Goal: Find specific page/section: Find specific page/section

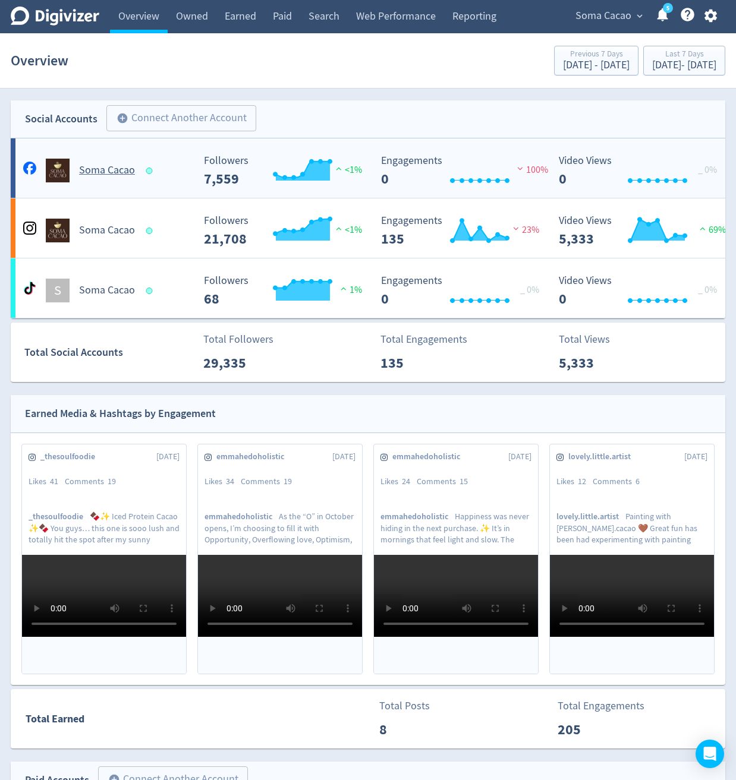
click at [190, 163] on div "Soma Cacao" at bounding box center [106, 171] width 173 height 24
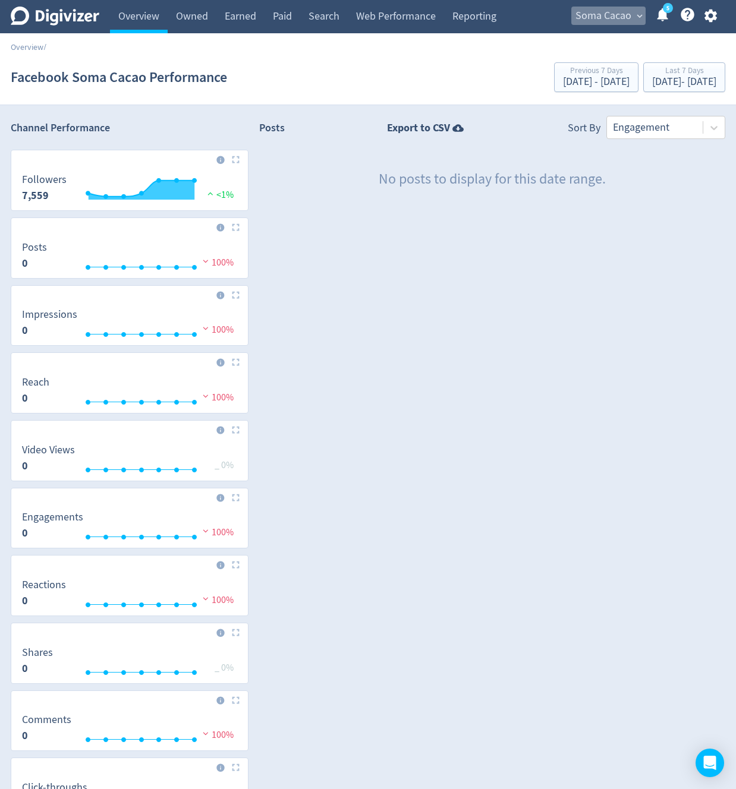
click at [615, 15] on span "Soma Cacao" at bounding box center [603, 16] width 56 height 19
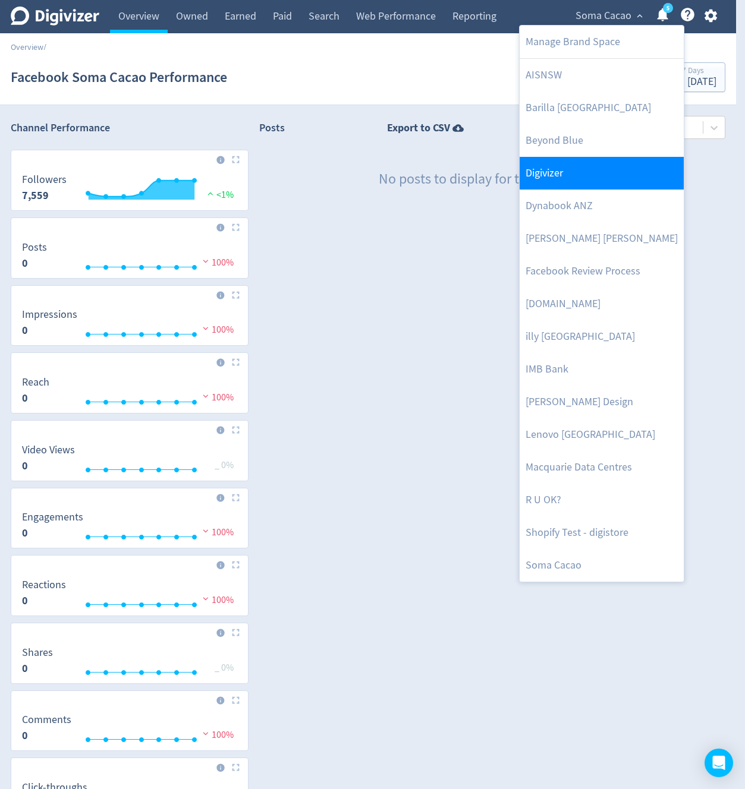
click at [573, 173] on link "Digivizer" at bounding box center [601, 173] width 164 height 33
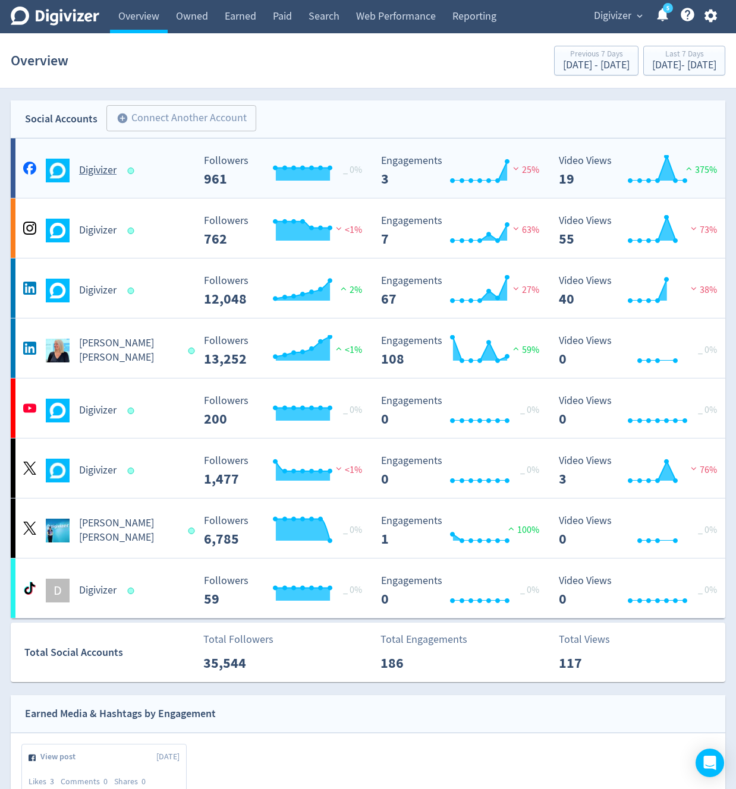
click at [180, 178] on div "Digivizer" at bounding box center [106, 171] width 173 height 24
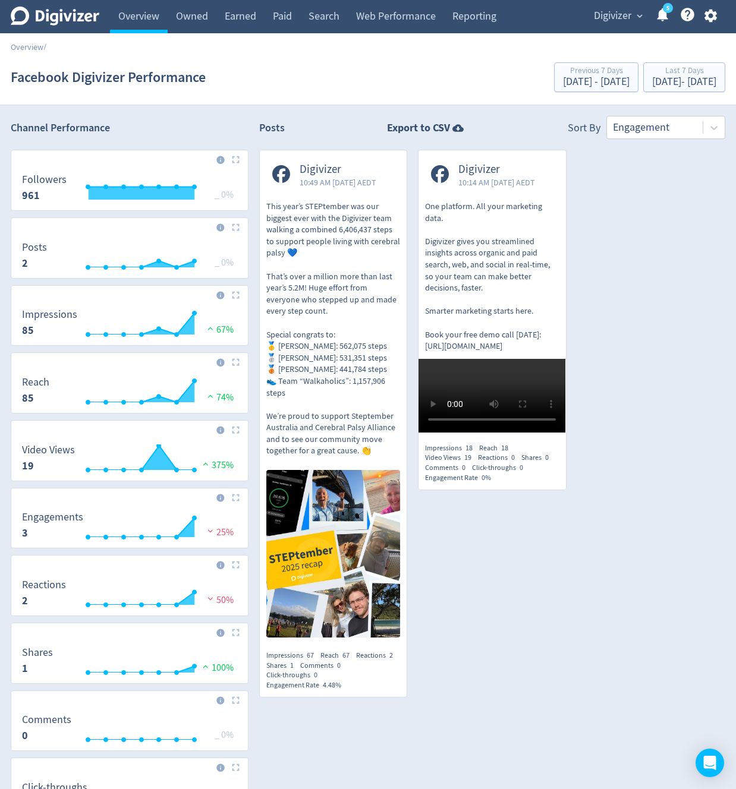
click at [612, 20] on span "Digivizer" at bounding box center [612, 16] width 37 height 19
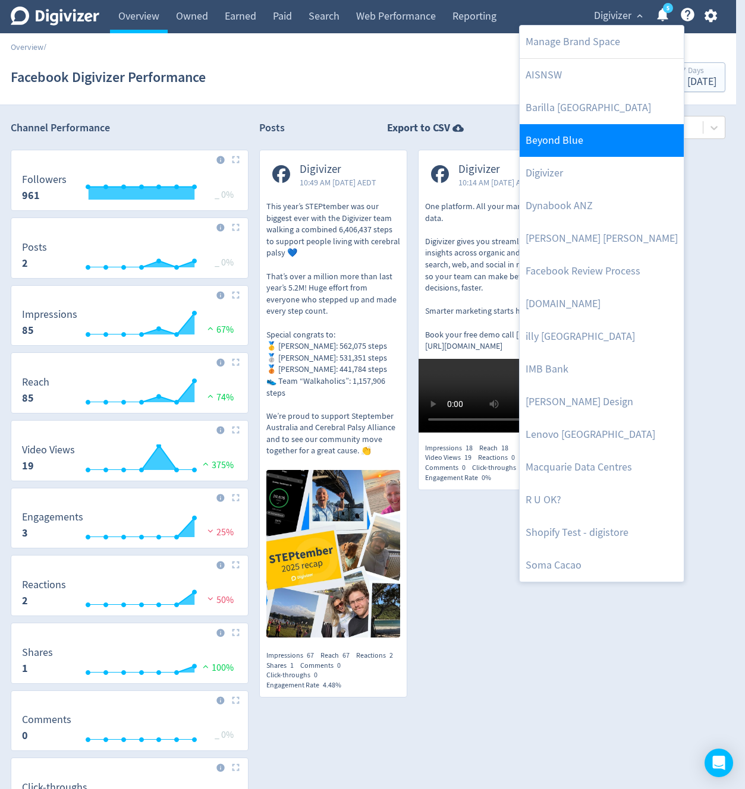
click at [564, 144] on link "Beyond Blue" at bounding box center [601, 140] width 164 height 33
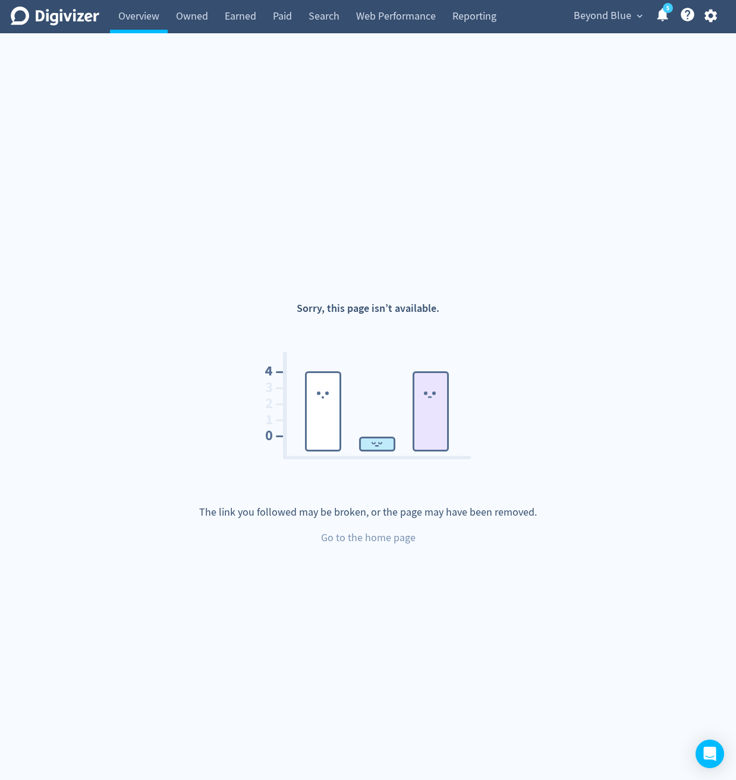
click at [371, 316] on h1 "Sorry, this page isn’t available." at bounding box center [368, 308] width 143 height 15
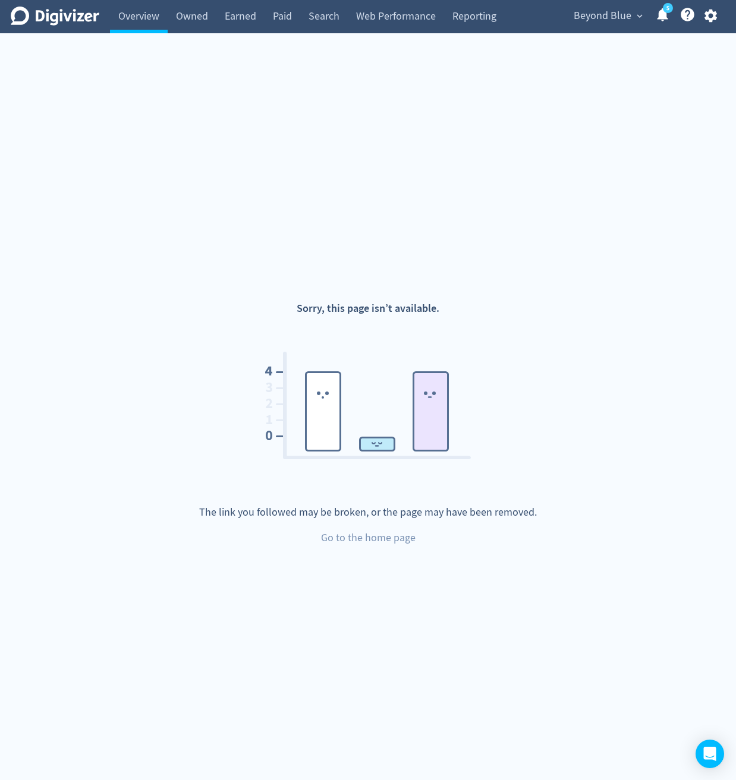
click at [371, 316] on h1 "Sorry, this page isn’t available." at bounding box center [368, 308] width 143 height 15
